Goal: Book appointment/travel/reservation

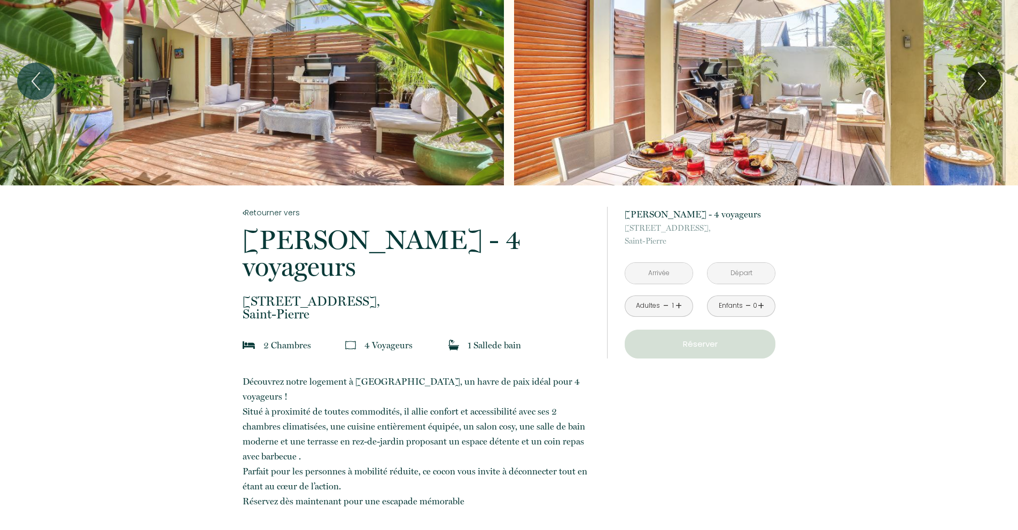
scroll to position [25, 0]
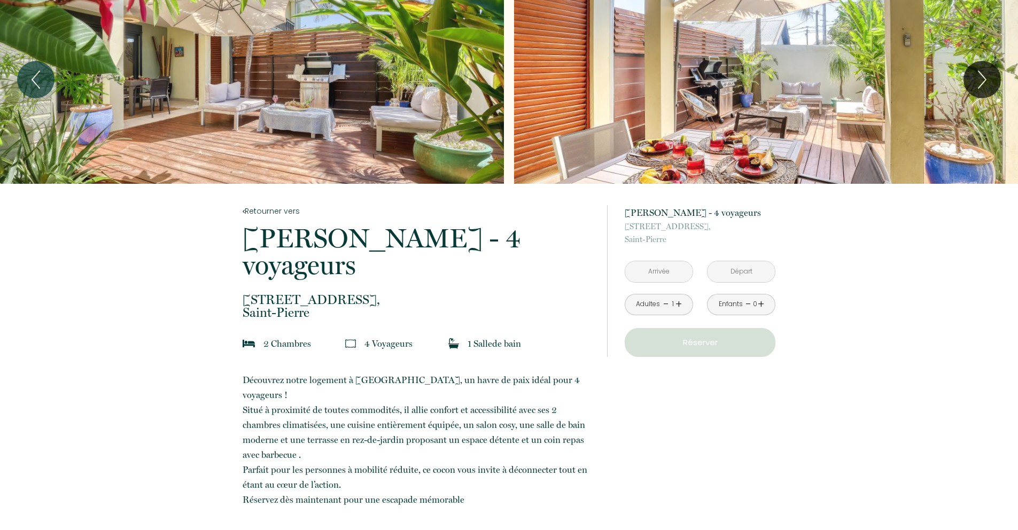
click at [686, 269] on input "text" at bounding box center [658, 271] width 67 height 21
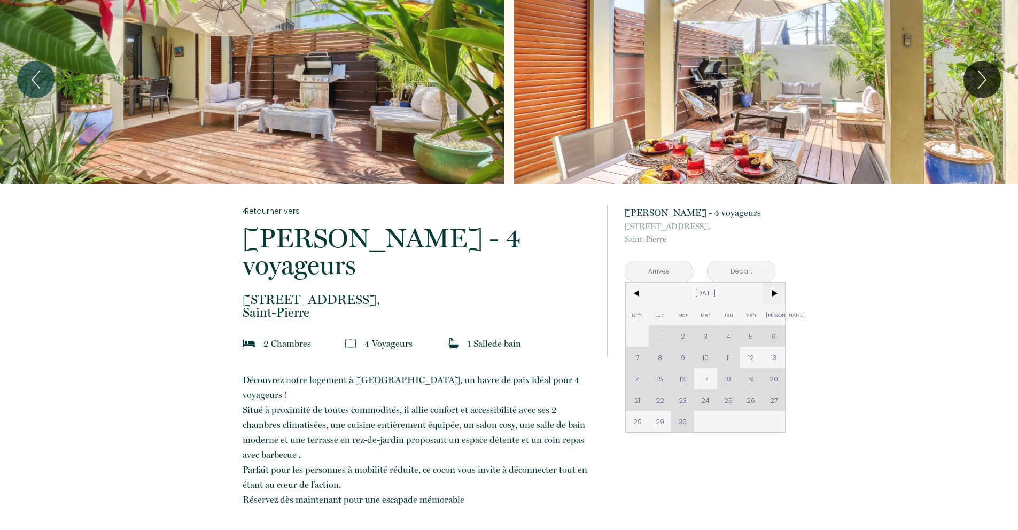
click at [771, 296] on span ">" at bounding box center [774, 293] width 23 height 21
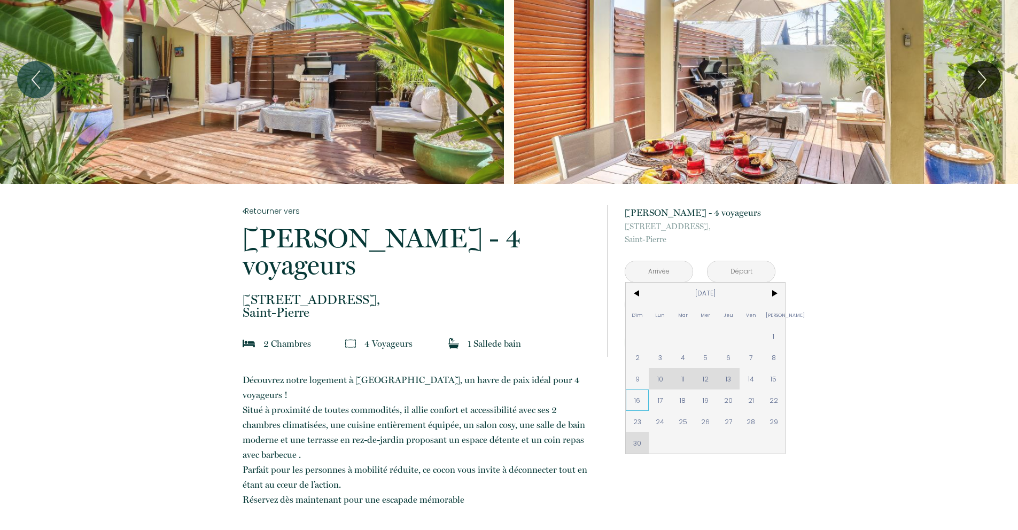
click at [637, 401] on span "16" at bounding box center [637, 400] width 23 height 21
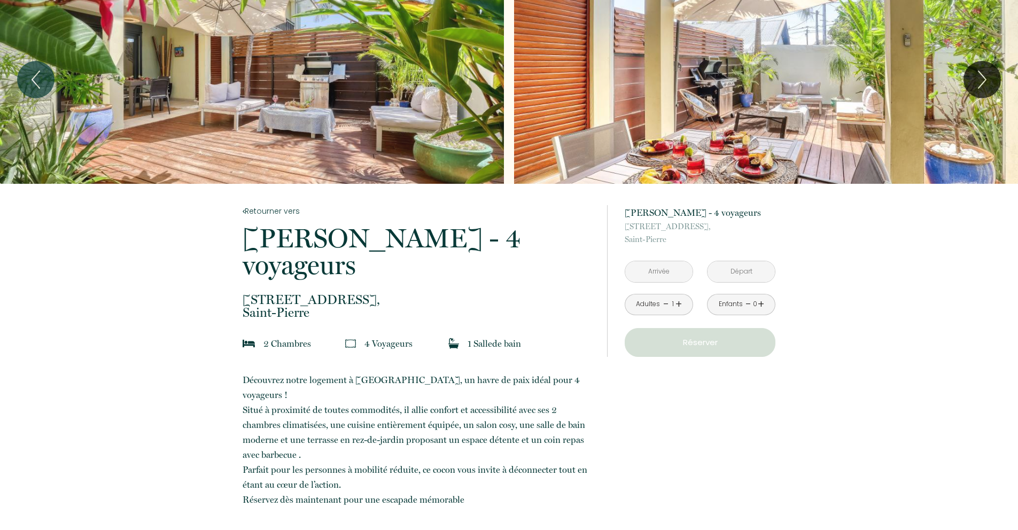
type input "[DATE]"
click at [748, 274] on input "[DATE]" at bounding box center [741, 271] width 67 height 21
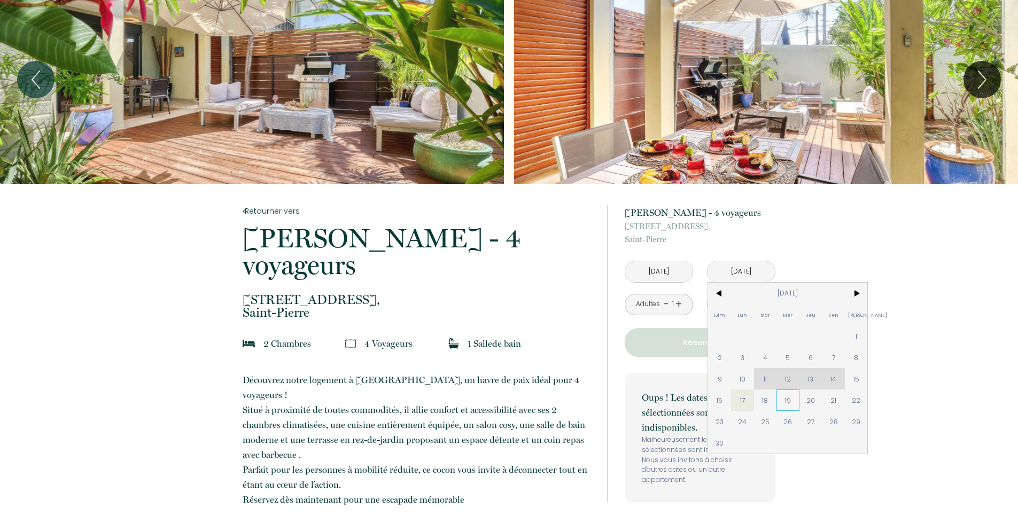
click at [790, 398] on span "19" at bounding box center [788, 400] width 23 height 21
type input "[DATE]"
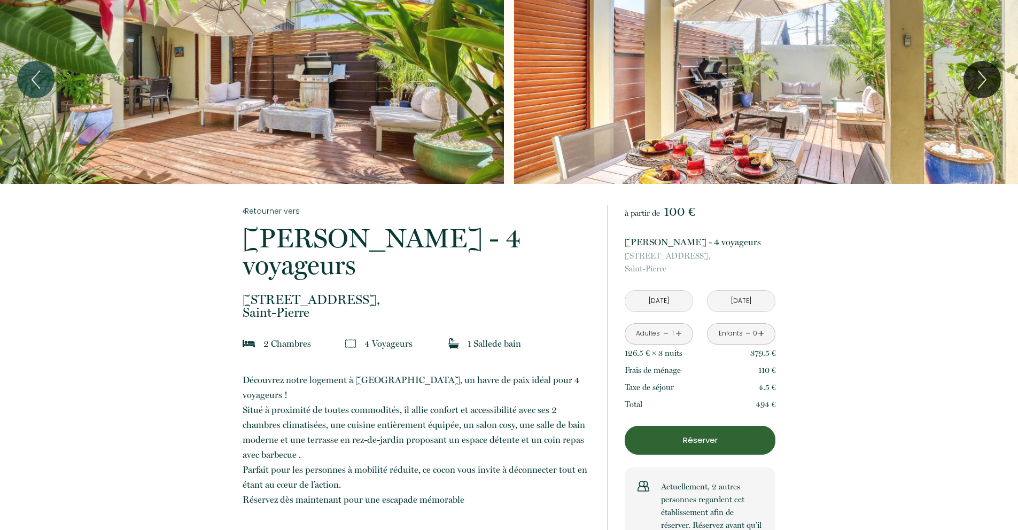
click at [678, 337] on link "+" at bounding box center [679, 333] width 6 height 17
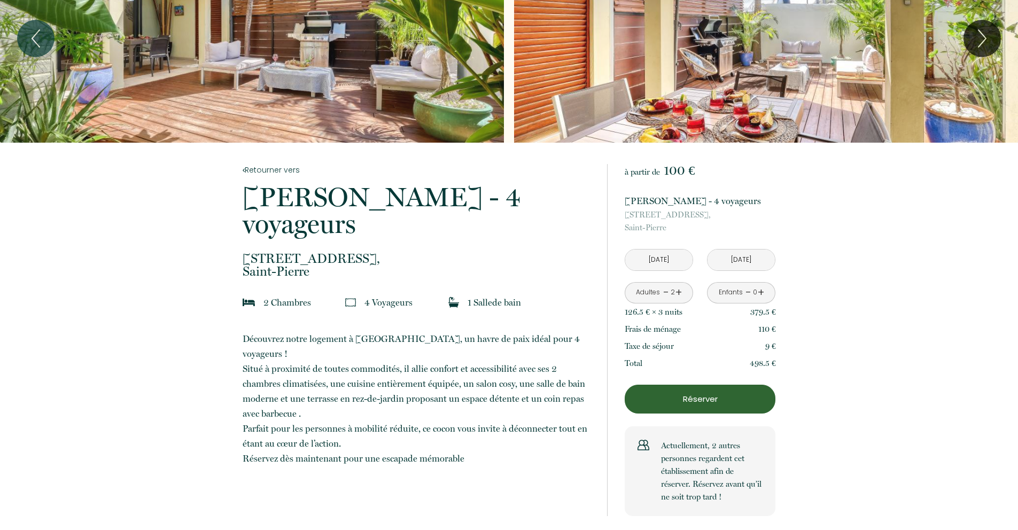
scroll to position [19, 0]
